Goal: Information Seeking & Learning: Compare options

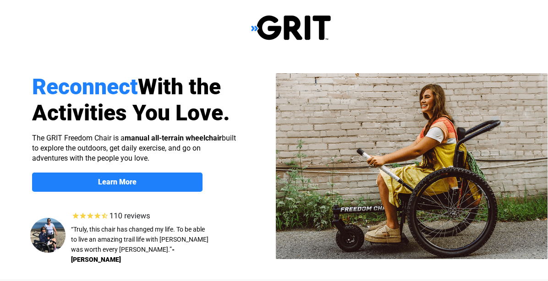
select select "US"
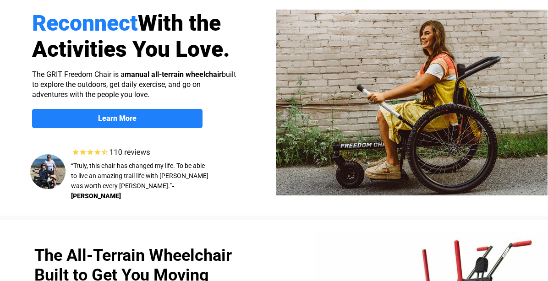
scroll to position [63, 0]
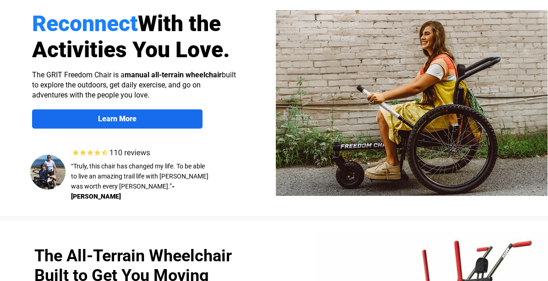
click at [147, 118] on span "Learn More" at bounding box center [117, 118] width 170 height 9
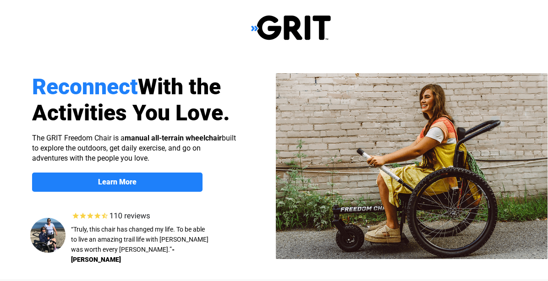
scroll to position [710, 16]
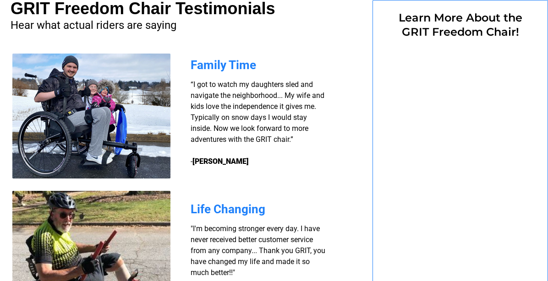
select select "US"
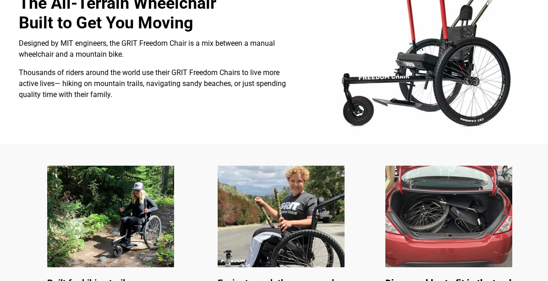
scroll to position [0, 16]
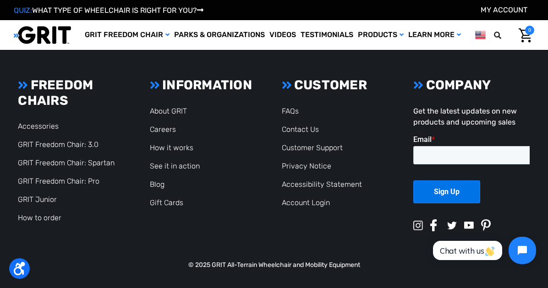
scroll to position [2078, 0]
click at [79, 147] on link "GRIT Freedom Chair: 3.0" at bounding box center [58, 144] width 81 height 9
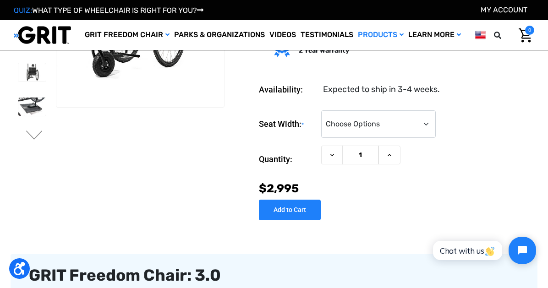
scroll to position [85, 0]
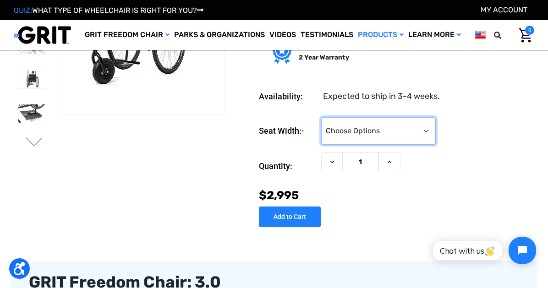
click at [375, 136] on select "Choose Options 16" 18" 20"" at bounding box center [378, 130] width 114 height 27
click at [491, 131] on div "Seat Width: * Choose Options 16" 18" 20"" at bounding box center [396, 131] width 275 height 28
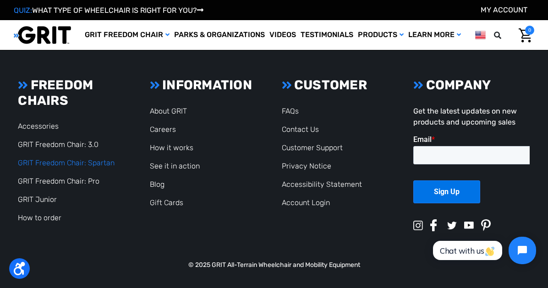
click at [92, 165] on link "GRIT Freedom Chair: Spartan" at bounding box center [66, 162] width 97 height 9
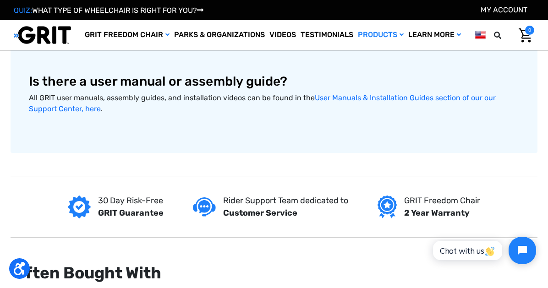
scroll to position [600, 0]
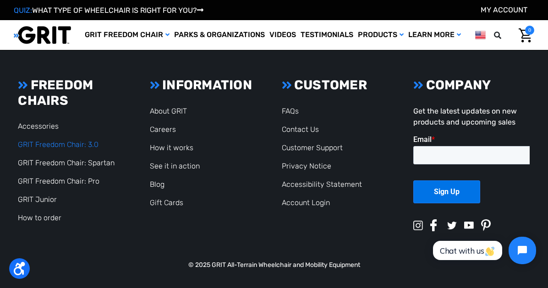
click at [81, 147] on link "GRIT Freedom Chair: 3.0" at bounding box center [58, 144] width 81 height 9
click at [79, 180] on link "GRIT Freedom Chair: Pro" at bounding box center [59, 181] width 82 height 9
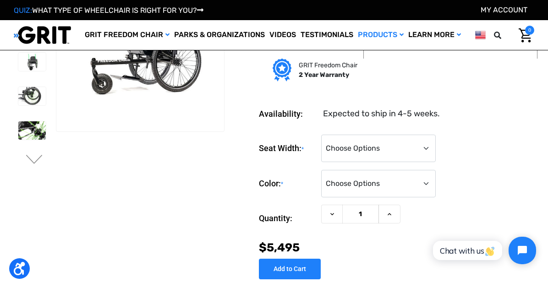
scroll to position [68, 0]
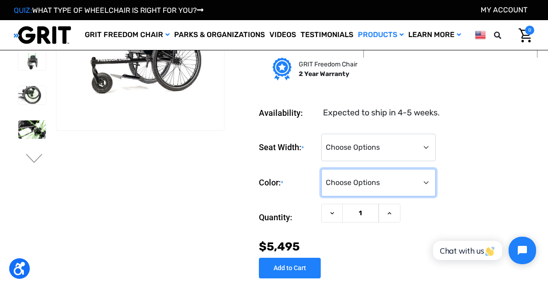
click at [347, 186] on select "Choose Options Black Blue Green Orange Pink Purple Red White Yellow" at bounding box center [378, 182] width 114 height 27
click at [174, 192] on section "Previous Next" at bounding box center [119, 115] width 217 height 305
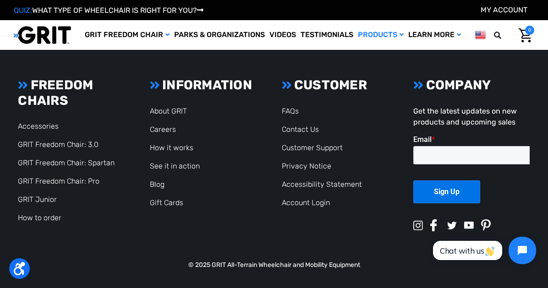
scroll to position [2275, 0]
click at [511, 4] on img "Does Medicare cover this?" at bounding box center [507, 1] width 6 height 6
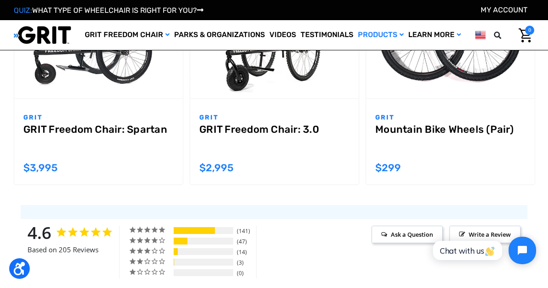
scroll to position [936, 0]
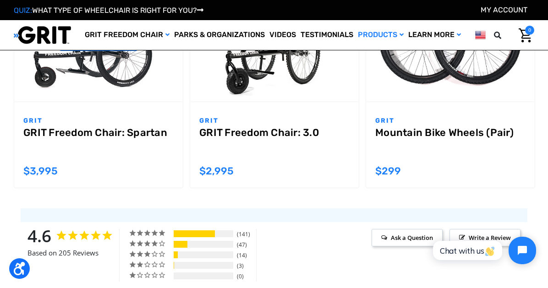
click at [126, 160] on link "GRIT Freedom Chair: Spartan" at bounding box center [98, 143] width 150 height 33
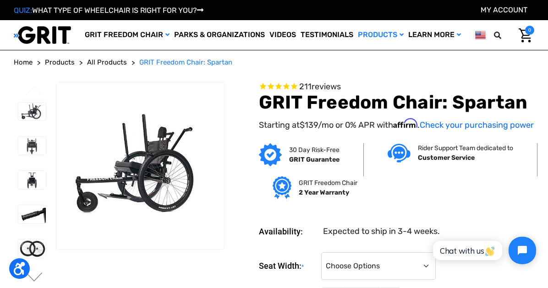
click at [165, 154] on img at bounding box center [140, 165] width 168 height 112
click at [150, 201] on img at bounding box center [140, 165] width 168 height 112
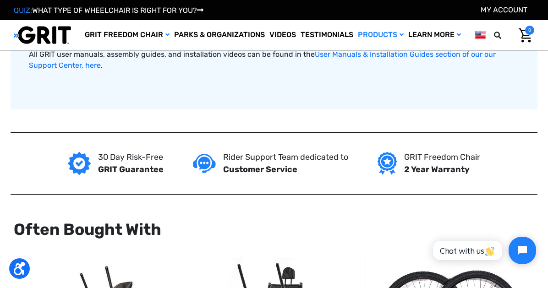
scroll to position [643, 0]
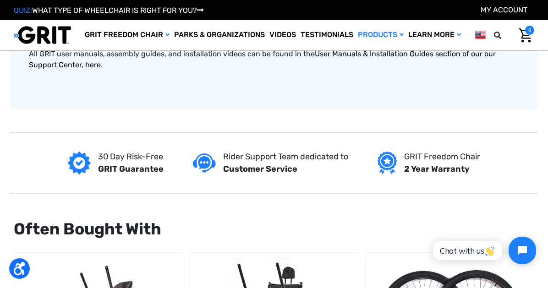
click at [384, 69] on link "User Manuals & Installation Guides section of our our Support Center, here" at bounding box center [262, 59] width 467 height 20
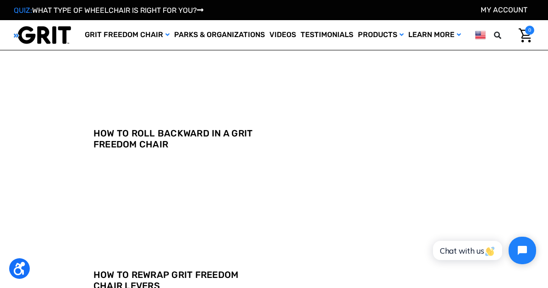
scroll to position [1077, 0]
